Goal: Information Seeking & Learning: Learn about a topic

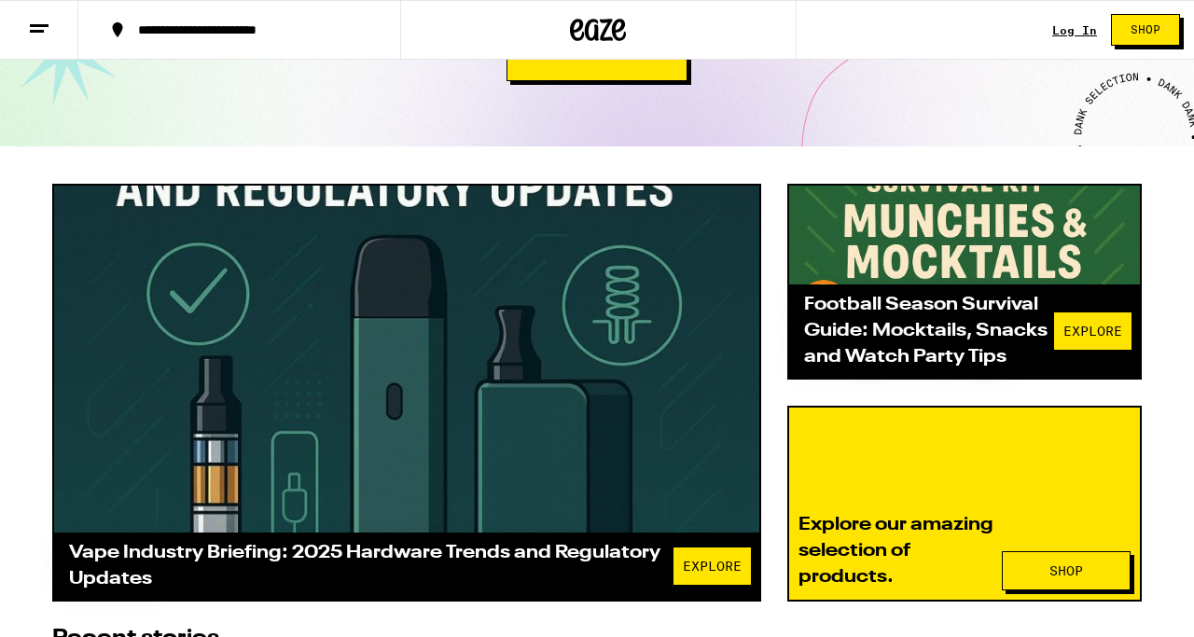
scroll to position [405, 0]
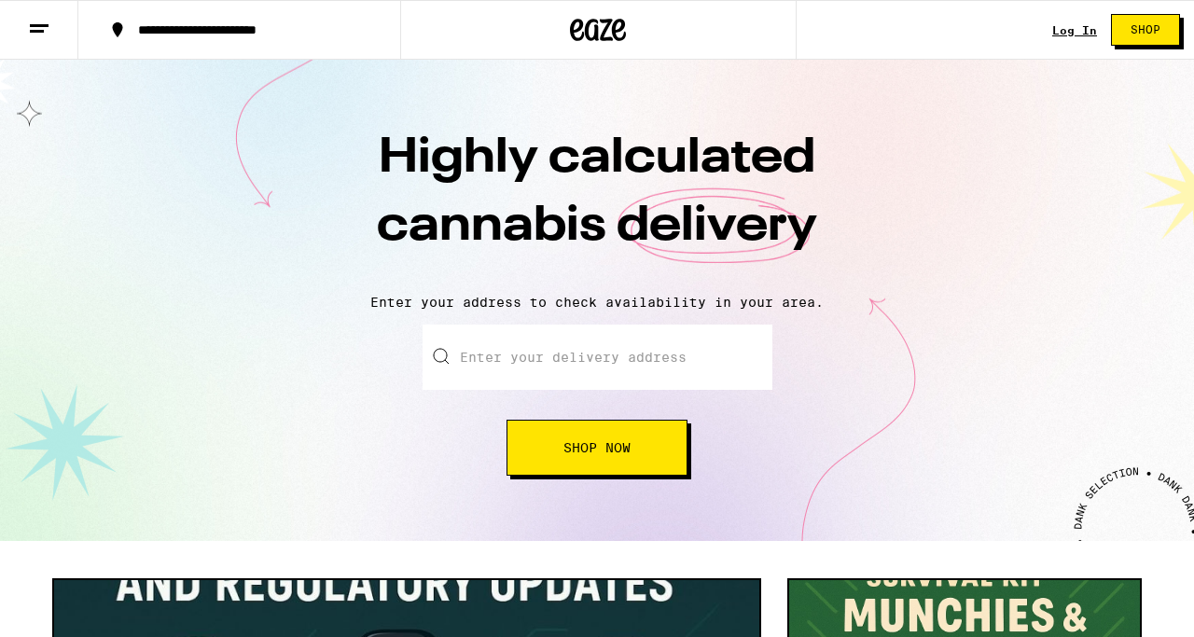
scroll to position [405, 0]
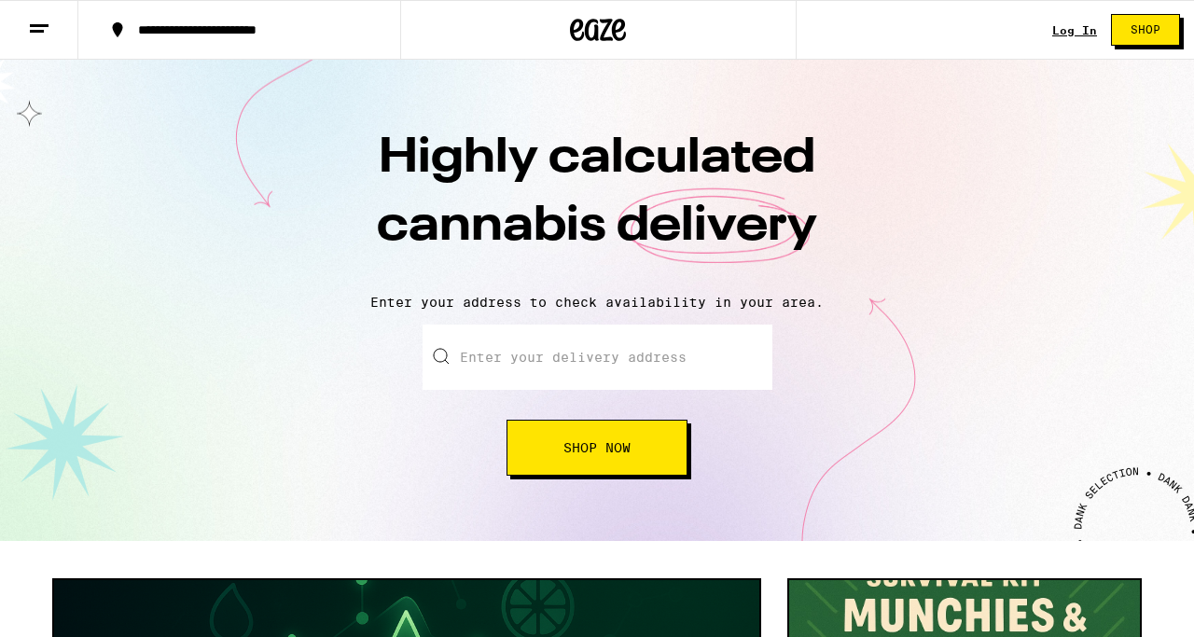
scroll to position [405, 0]
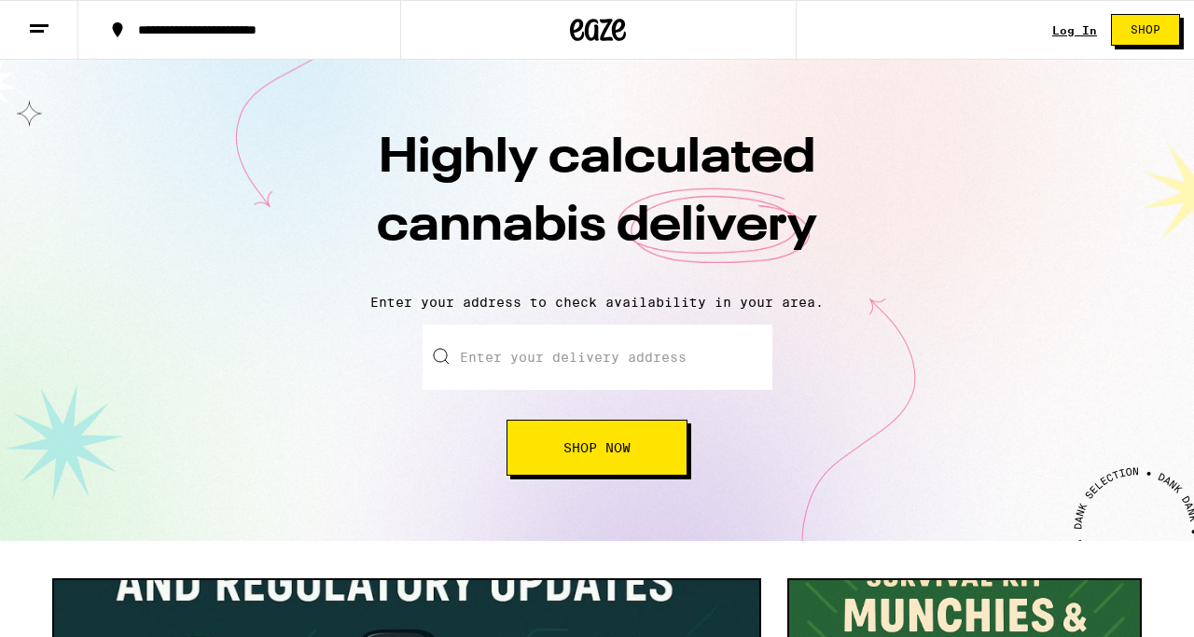
scroll to position [405, 0]
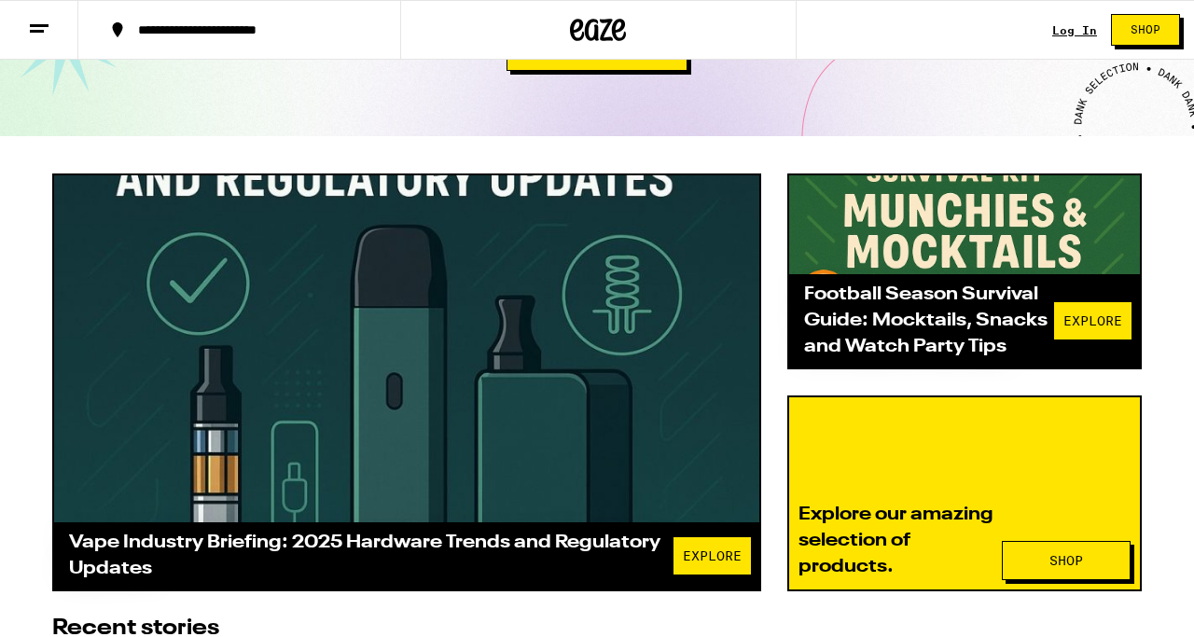
click at [541, 461] on div at bounding box center [406, 348] width 705 height 347
